Goal: Task Accomplishment & Management: Complete application form

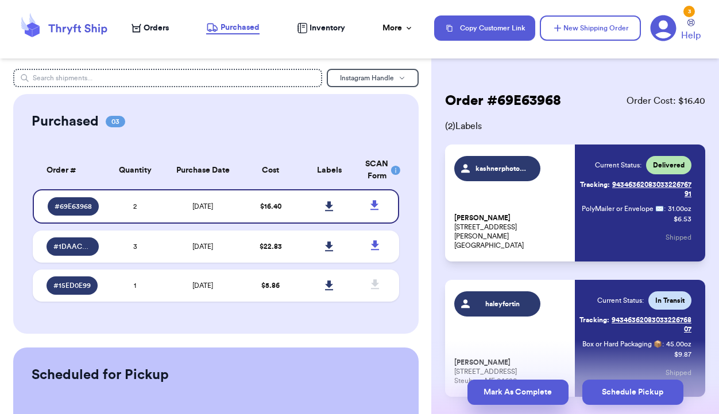
click at [497, 391] on button "Mark As Complete" at bounding box center [517, 392] width 101 height 25
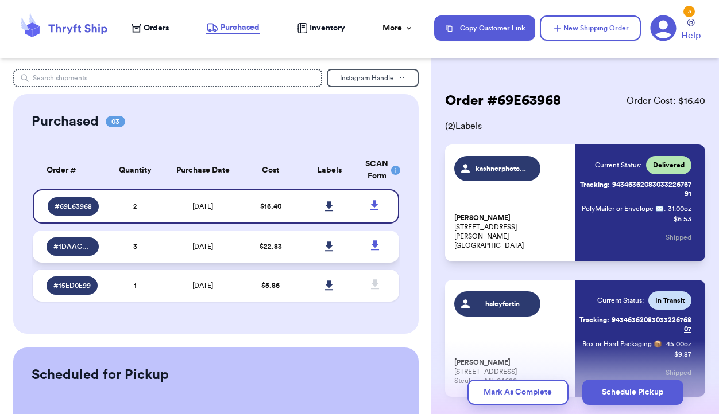
click at [247, 250] on td "$ 22.83" at bounding box center [270, 247] width 59 height 32
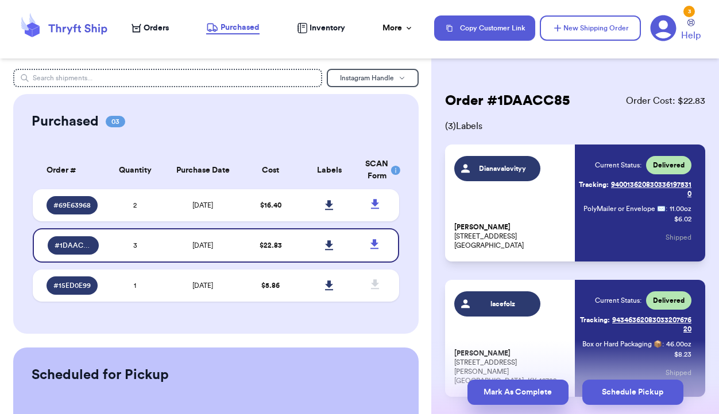
click at [502, 401] on button "Mark As Complete" at bounding box center [517, 392] width 101 height 25
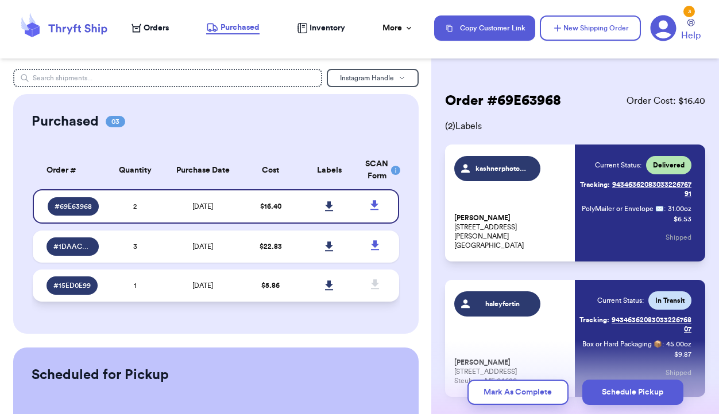
click at [239, 284] on td "8/17/2025" at bounding box center [202, 286] width 77 height 32
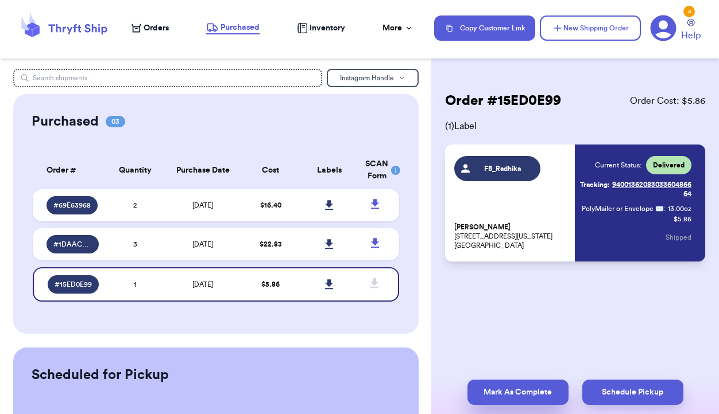
click at [497, 400] on button "Mark As Complete" at bounding box center [517, 392] width 101 height 25
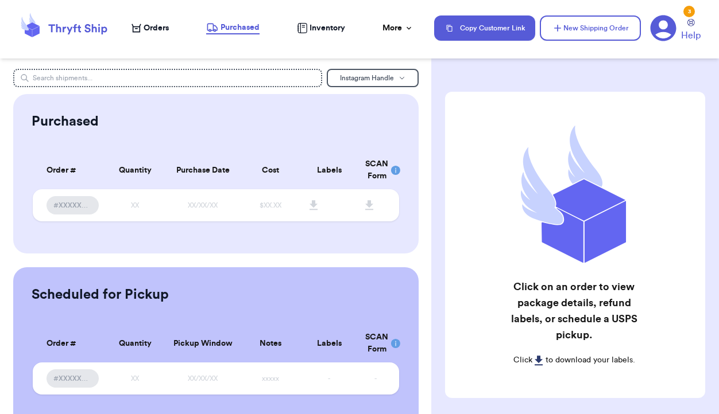
click at [140, 30] on icon at bounding box center [136, 28] width 10 height 9
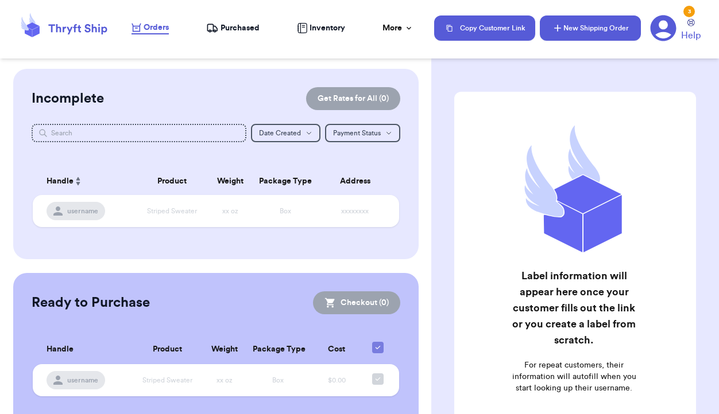
click at [621, 20] on button "New Shipping Order" at bounding box center [590, 27] width 101 height 25
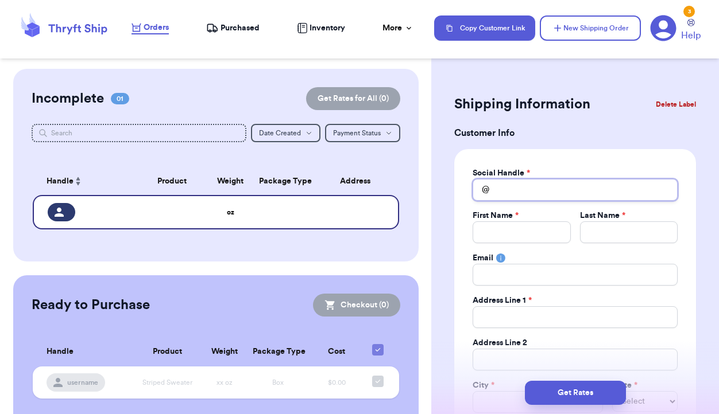
click at [523, 195] on input "Total Amount Paid" at bounding box center [574, 190] width 205 height 22
type input "F"
type input "FB"
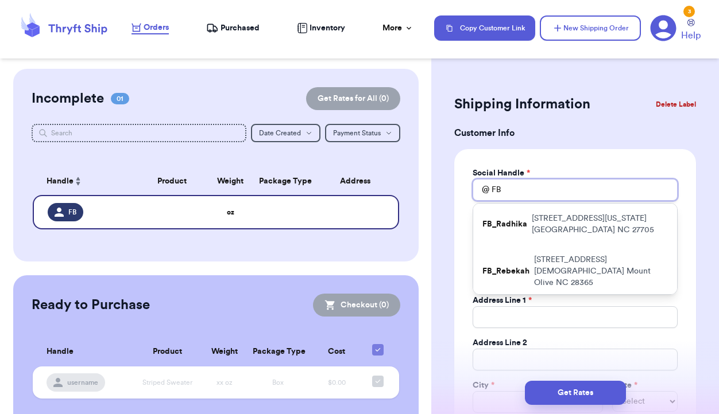
type input "FB_"
type input "FB_L"
type input "FB_Le"
type input "FB_Les"
type input "FB_Lesl"
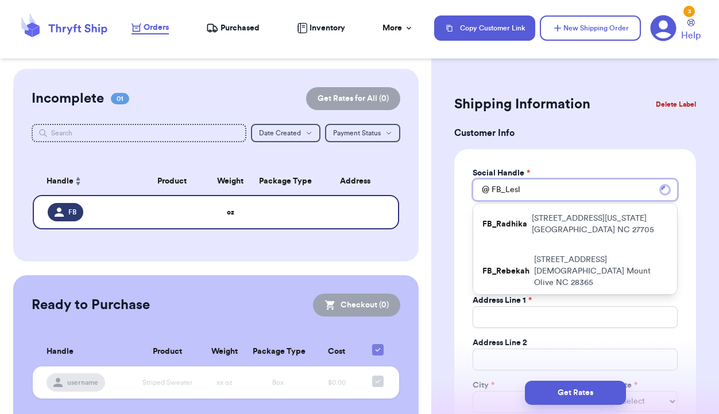
type input "FB_Lesli"
type input "FB_Leslie"
type input "FB_LeslieC"
type input "FB_LeslieCa"
type input "FB_LeslieCav"
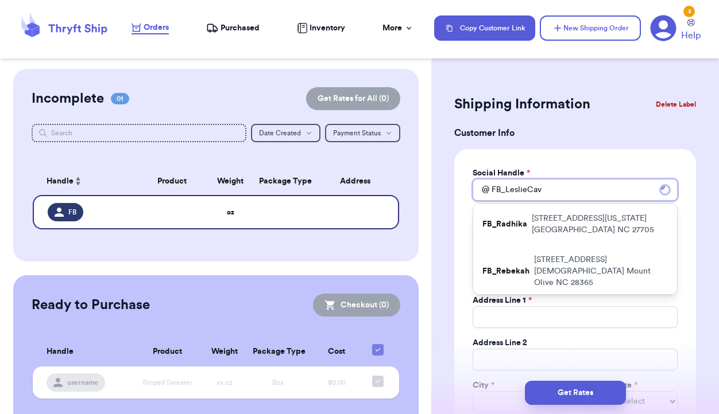
type input "FB_LeslieCav"
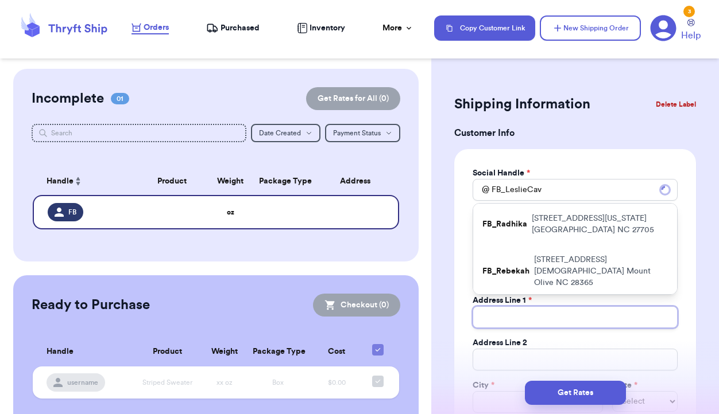
click at [486, 313] on input "Total Amount Paid" at bounding box center [574, 318] width 205 height 22
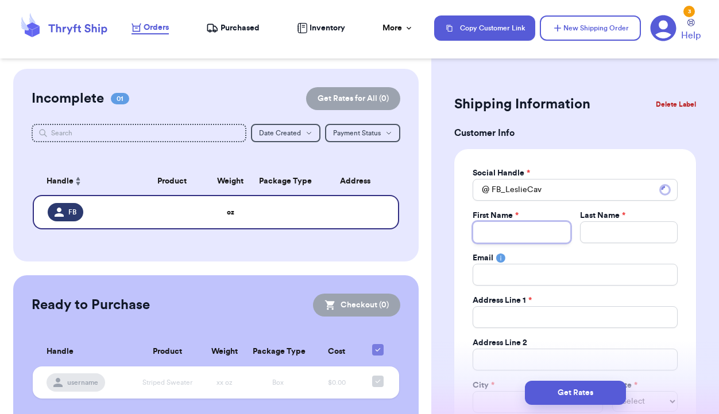
click at [499, 230] on input "Total Amount Paid" at bounding box center [521, 233] width 98 height 22
type input "L"
type input "Le"
type input "Les"
type input "Lesl"
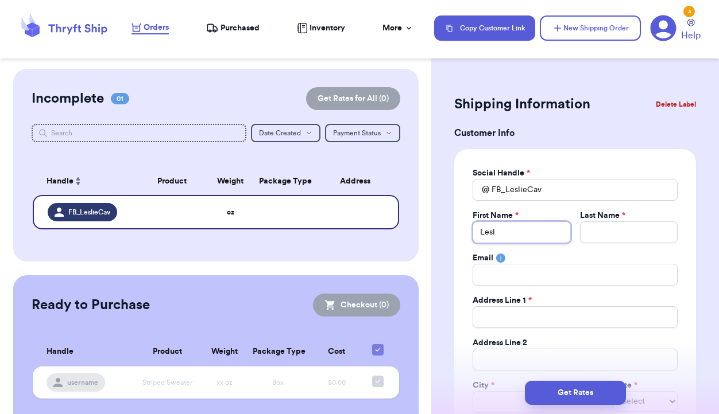
type input "[PERSON_NAME]"
click at [590, 231] on input "Total Amount Paid" at bounding box center [629, 233] width 98 height 22
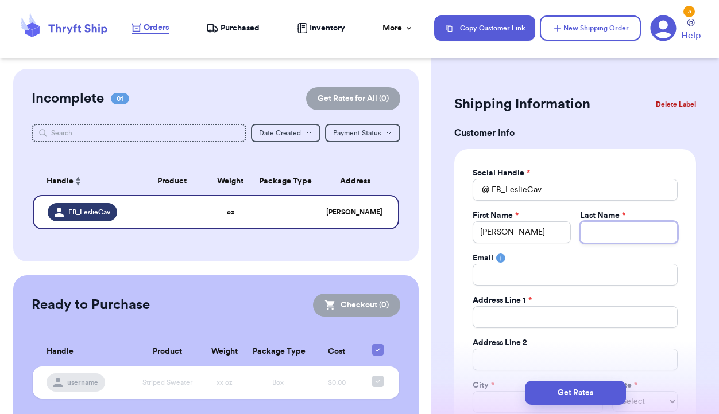
type input "C"
type input "Ca"
type input "Cav"
type input "Cava"
type input "Caval"
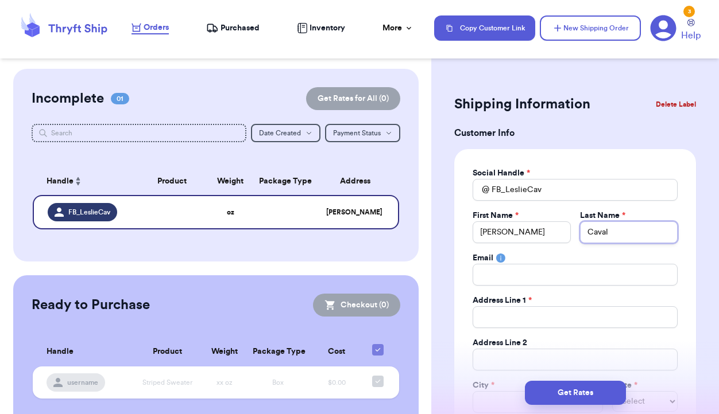
type input "Cavall"
type input "Cavalli"
type input "[PERSON_NAME]"
type input "Cavallini"
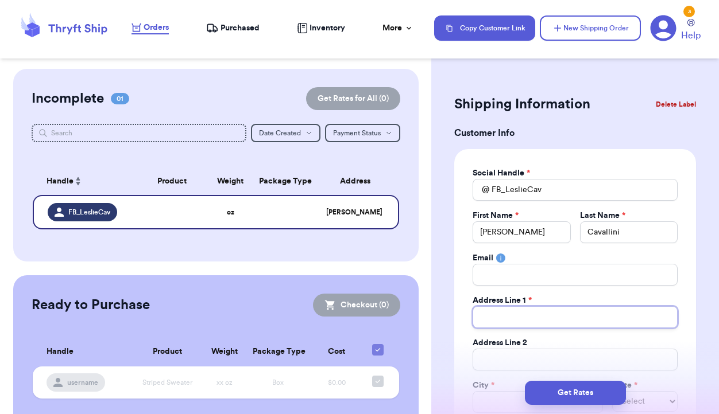
click at [529, 311] on input "Total Amount Paid" at bounding box center [574, 318] width 205 height 22
type input "4"
type input "43"
type input "431"
type input "4315"
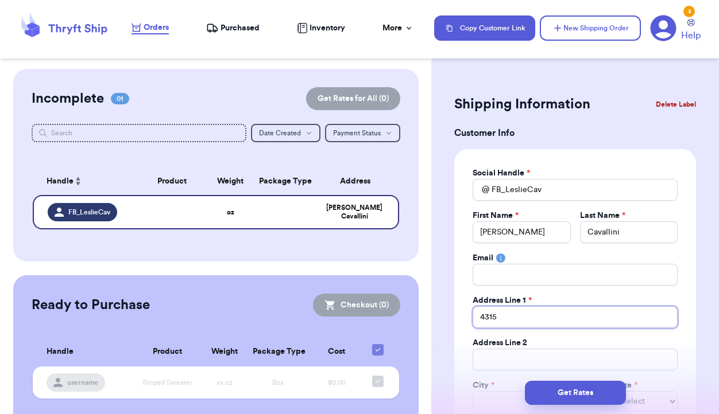
type input "4315"
type input "4315 B"
type input "4315 Br"
type input "4315 Bra"
type input "4315 Bran"
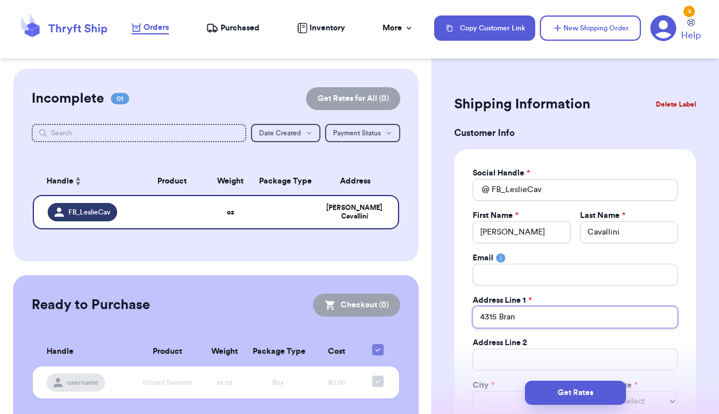
type input "4315 Branc"
type input "4315 Branch"
type input "4315 Branchw"
type input "4315 Branchwo"
type input "4315 Branchwoo"
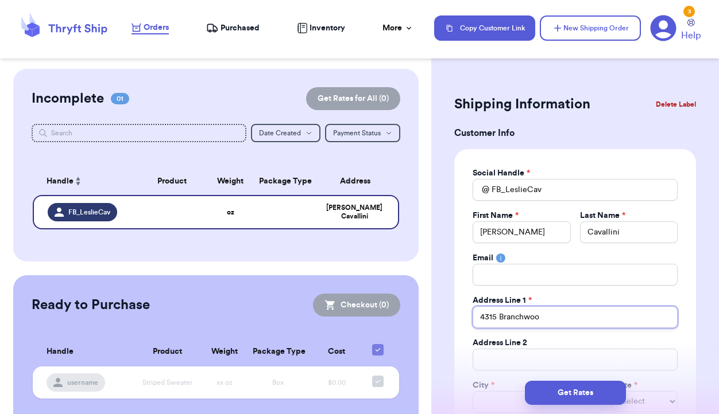
type input "4315 Branchwood"
type input "4315 Branchwood D"
type input "[STREET_ADDRESS]"
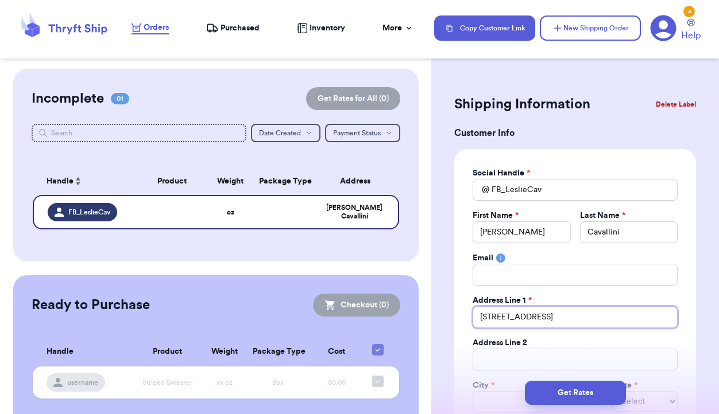
type input "[STREET_ADDRESS]"
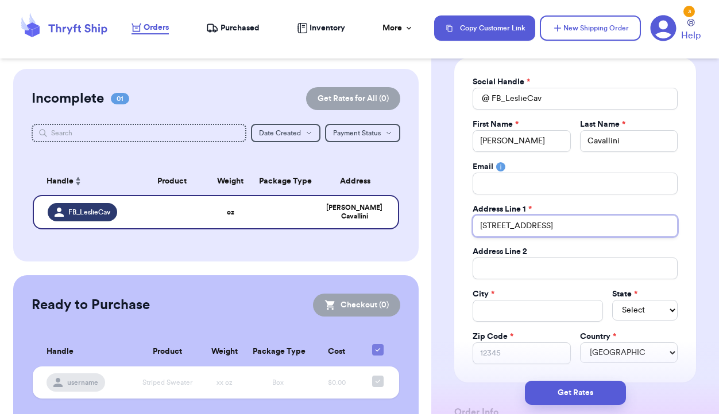
scroll to position [109, 0]
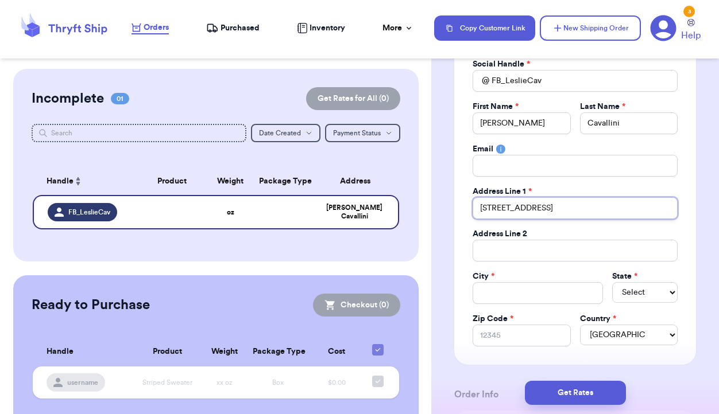
type input "[STREET_ADDRESS]"
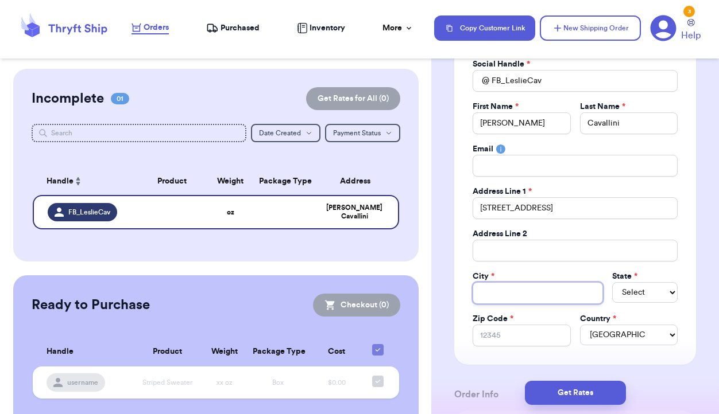
click at [510, 297] on input "Total Amount Paid" at bounding box center [537, 293] width 130 height 22
type input "D"
type input "Du"
type input "Dur"
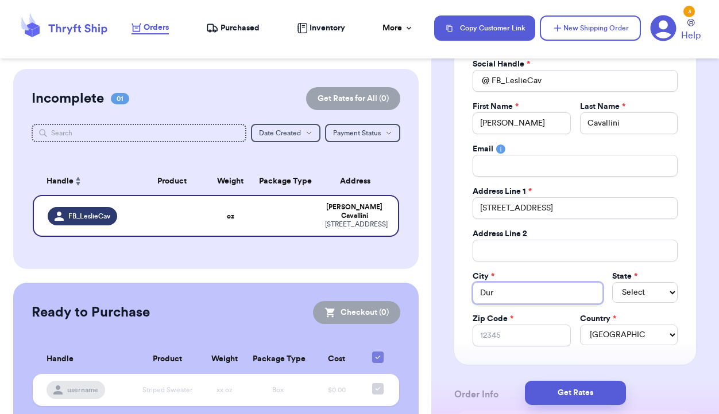
type input "Durh"
type input "Durhh"
type input "Durhha"
type input "Durhham"
type input "Durhha"
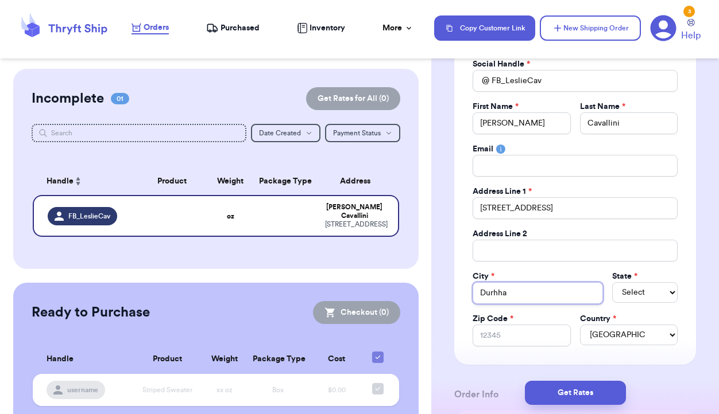
type input "Durhh"
type input "Durh"
type input "Durha"
type input "[GEOGRAPHIC_DATA]"
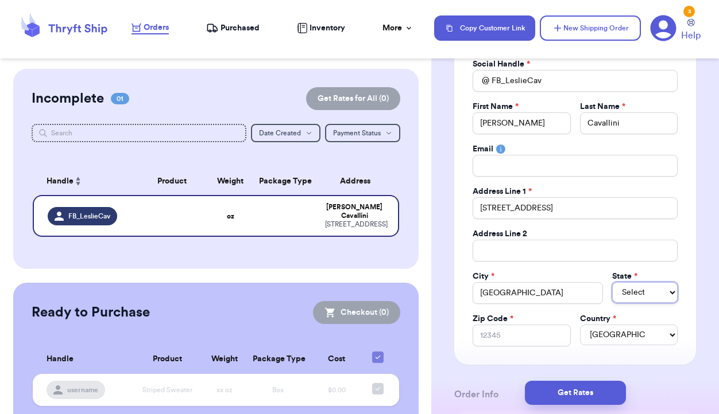
click at [662, 293] on select "Select AL AK AZ AR CA CO [GEOGRAPHIC_DATA] DE DC [GEOGRAPHIC_DATA] [GEOGRAPHIC_…" at bounding box center [644, 292] width 65 height 21
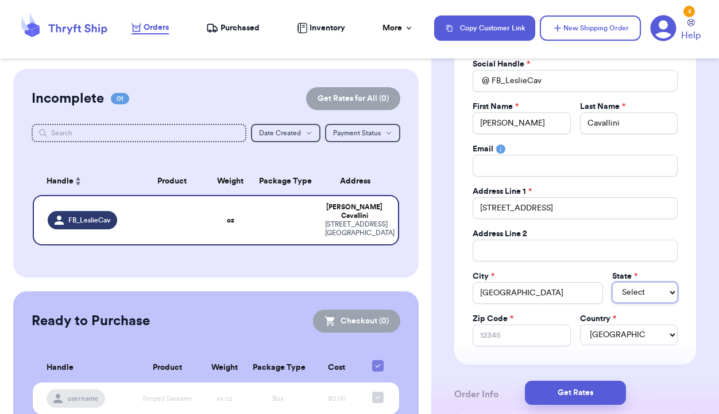
select select "NC"
click at [528, 335] on input "Zip Code *" at bounding box center [521, 336] width 98 height 22
type input "2"
type input "27"
type input "277"
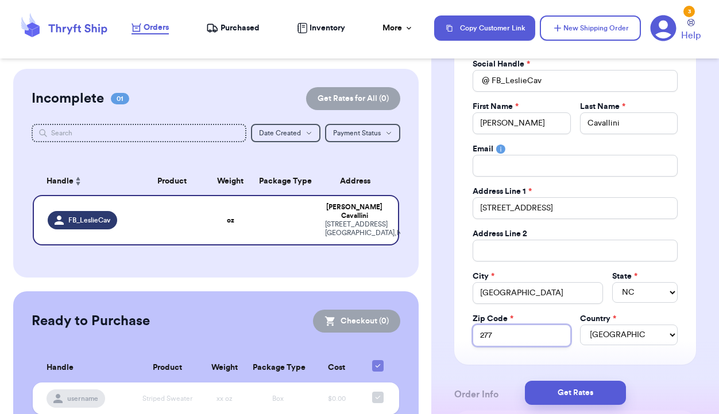
type input "2770"
type input "27705"
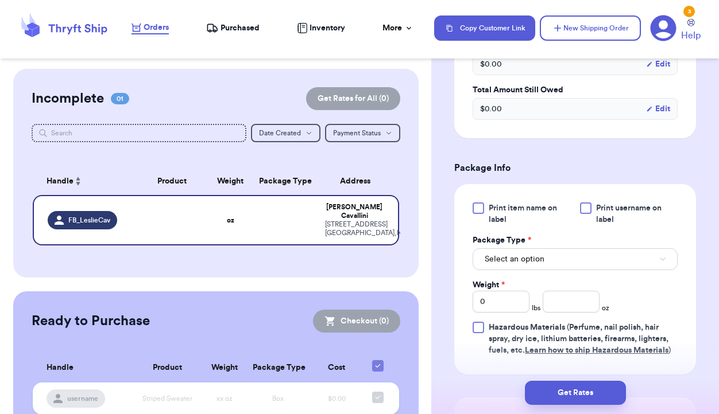
scroll to position [600, 0]
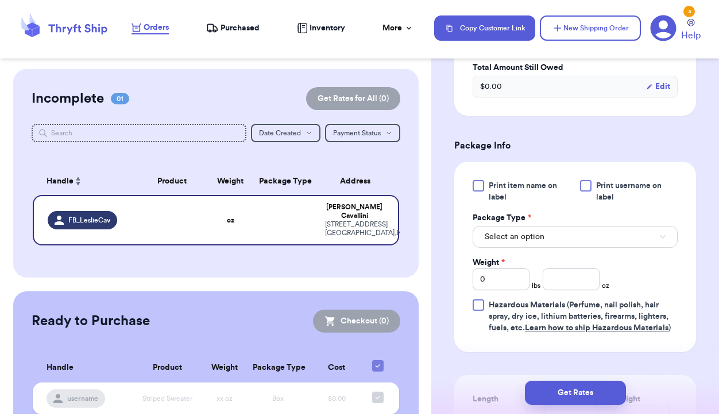
type input "27705"
click at [568, 240] on button "Select an option" at bounding box center [574, 237] width 205 height 22
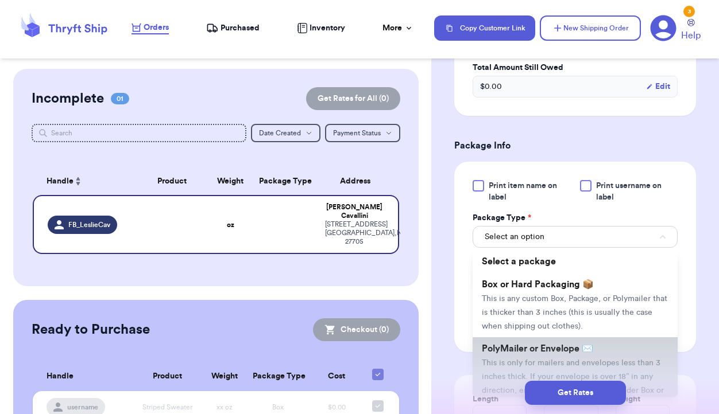
click at [546, 353] on span "PolyMailer or Envelope ✉️" at bounding box center [537, 348] width 111 height 9
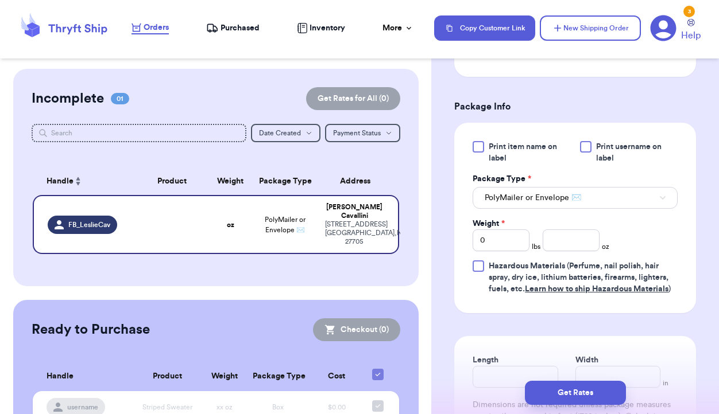
scroll to position [661, 0]
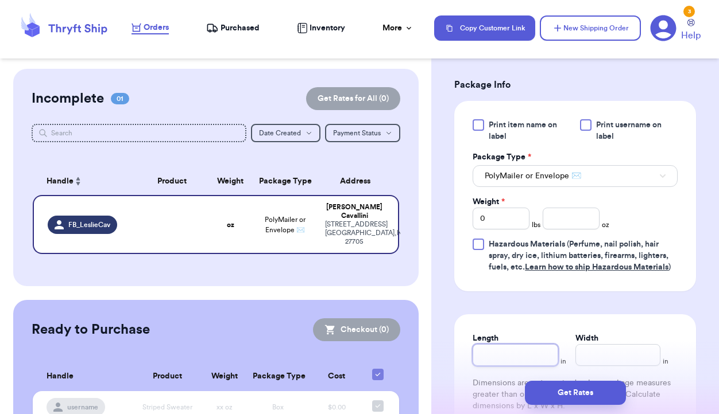
click at [529, 351] on input "Length" at bounding box center [514, 355] width 85 height 22
type input "9"
click at [627, 354] on input "Width *" at bounding box center [617, 355] width 85 height 22
type input "7"
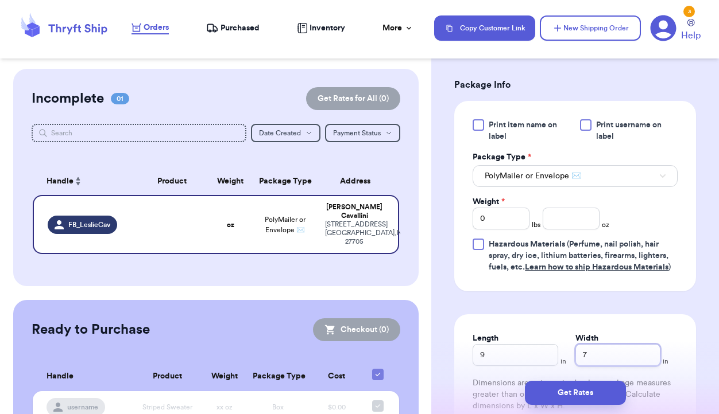
type input "7"
click at [586, 222] on input "number" at bounding box center [570, 219] width 57 height 22
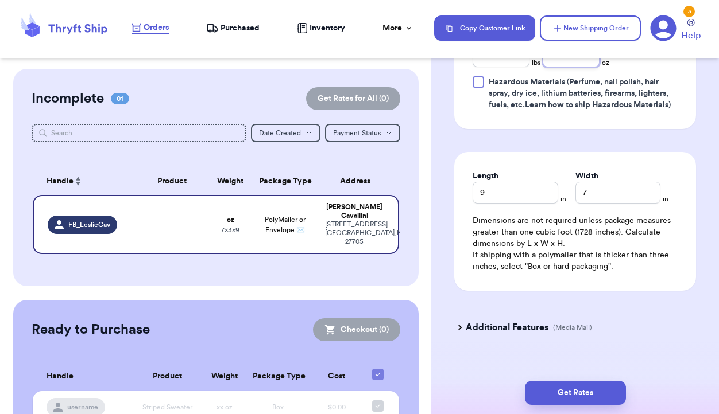
scroll to position [841, 0]
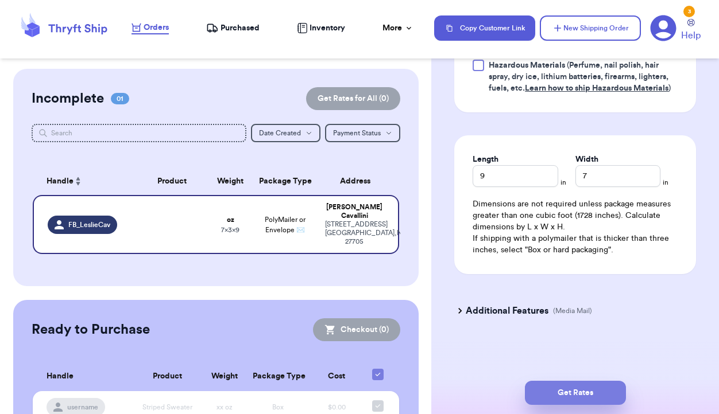
type input "13"
click at [572, 386] on button "Get Rates" at bounding box center [575, 393] width 101 height 24
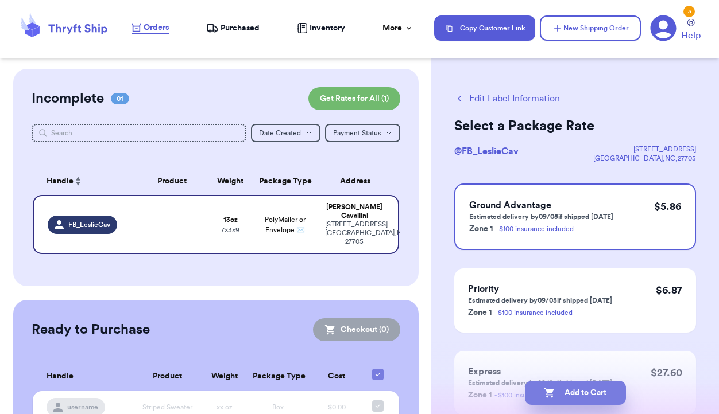
click at [590, 393] on button "Add to Cart" at bounding box center [575, 393] width 101 height 24
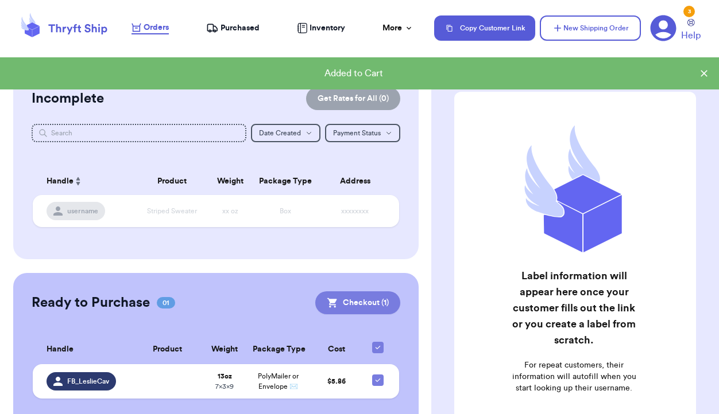
click at [363, 298] on button "Checkout ( 1 )" at bounding box center [357, 303] width 85 height 23
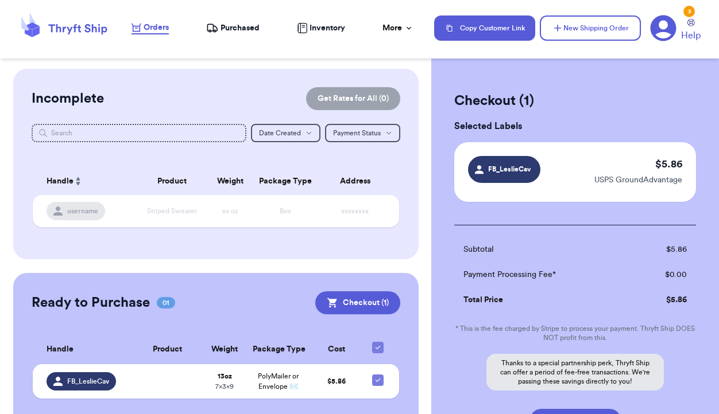
scroll to position [99, 0]
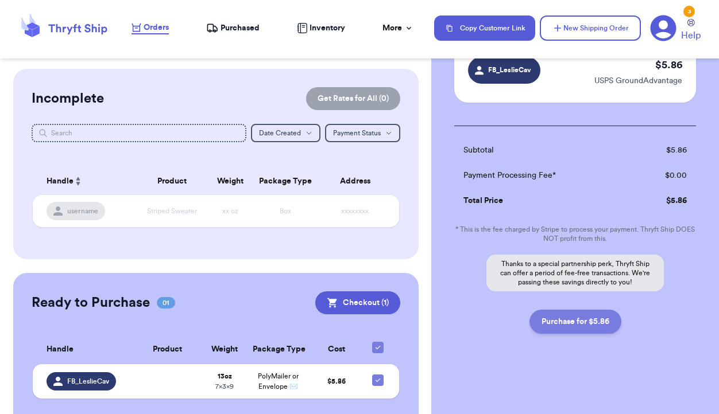
click at [568, 325] on button "Purchase for $5.86" at bounding box center [575, 322] width 92 height 24
checkbox input "false"
checkbox input "true"
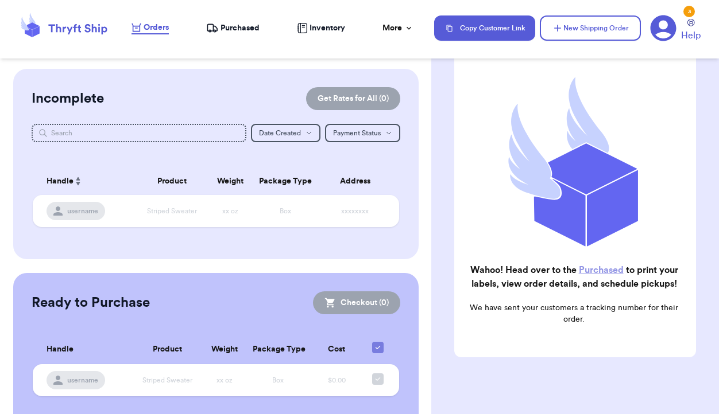
click at [237, 29] on span "Purchased" at bounding box center [239, 27] width 39 height 11
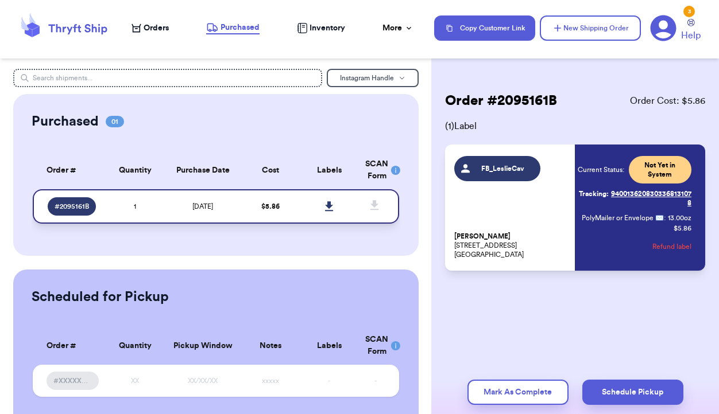
click at [327, 208] on icon at bounding box center [329, 206] width 9 height 10
